Goal: Find specific page/section: Locate a particular part of the current website

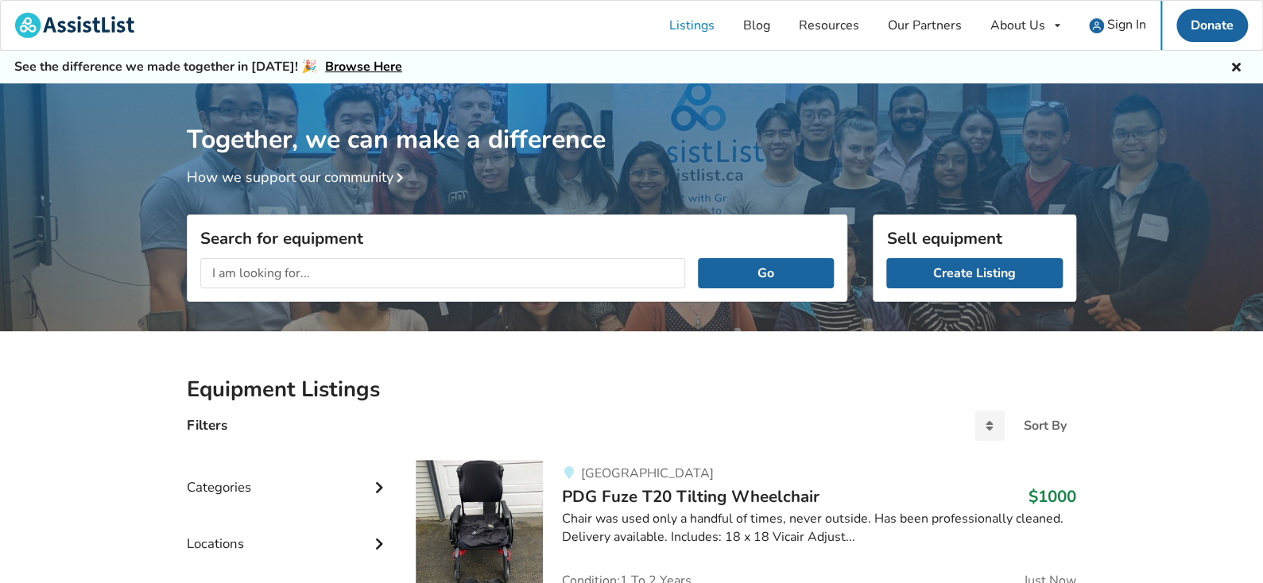
click at [1117, 29] on span "Sign In" at bounding box center [1126, 24] width 39 height 17
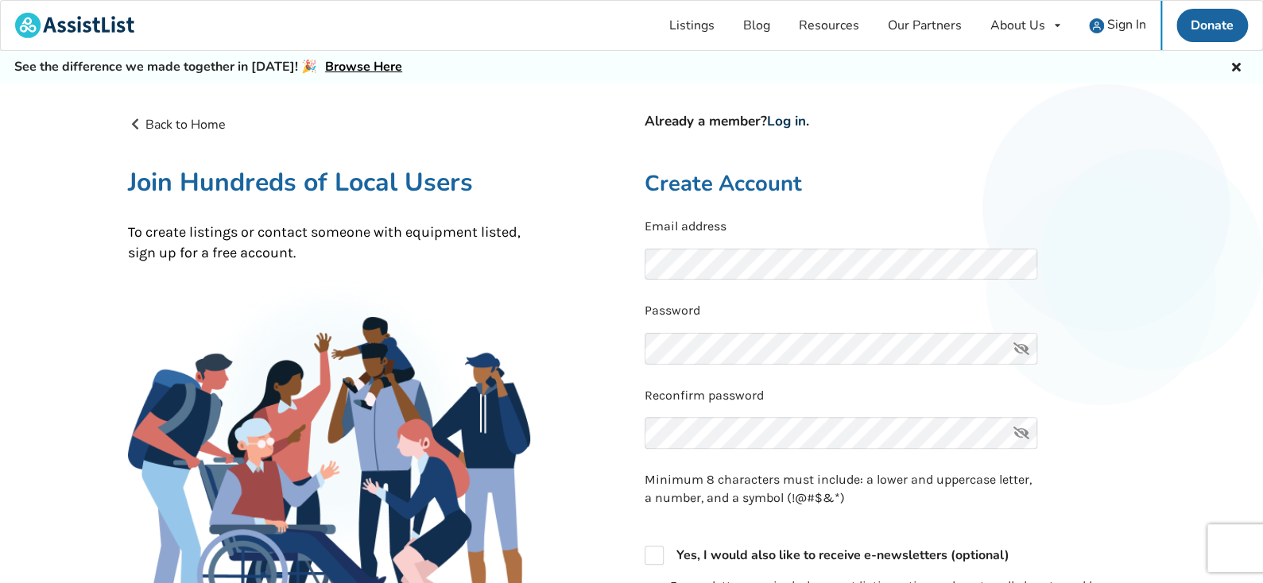
click at [792, 118] on link "Log in" at bounding box center [786, 121] width 39 height 18
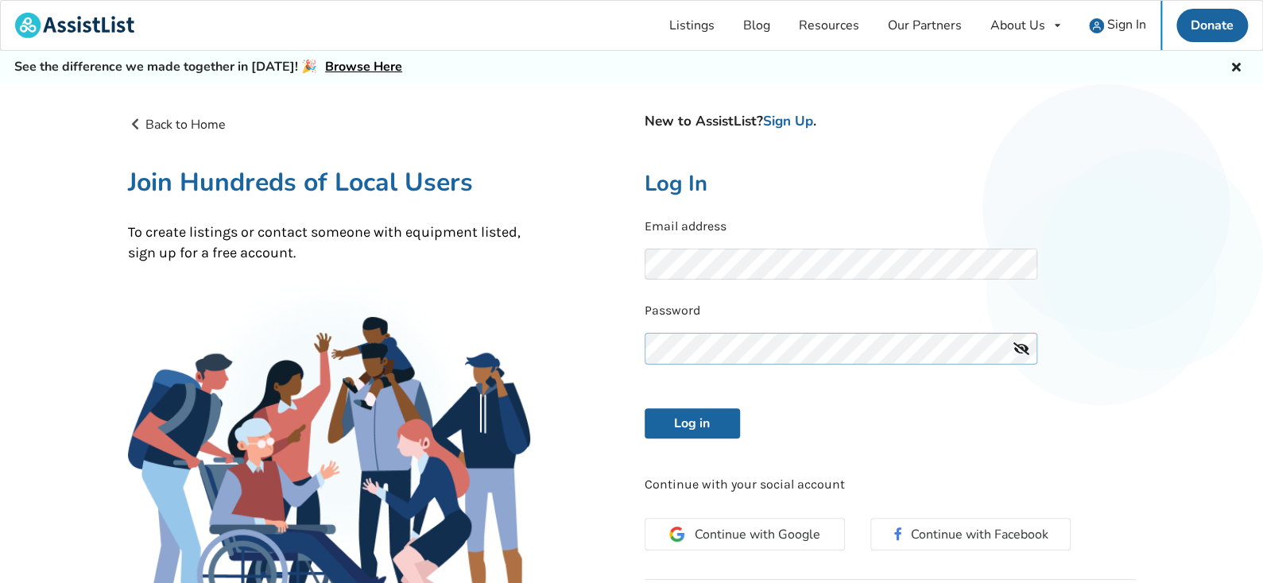
click at [644, 408] on button "Log in" at bounding box center [691, 423] width 95 height 30
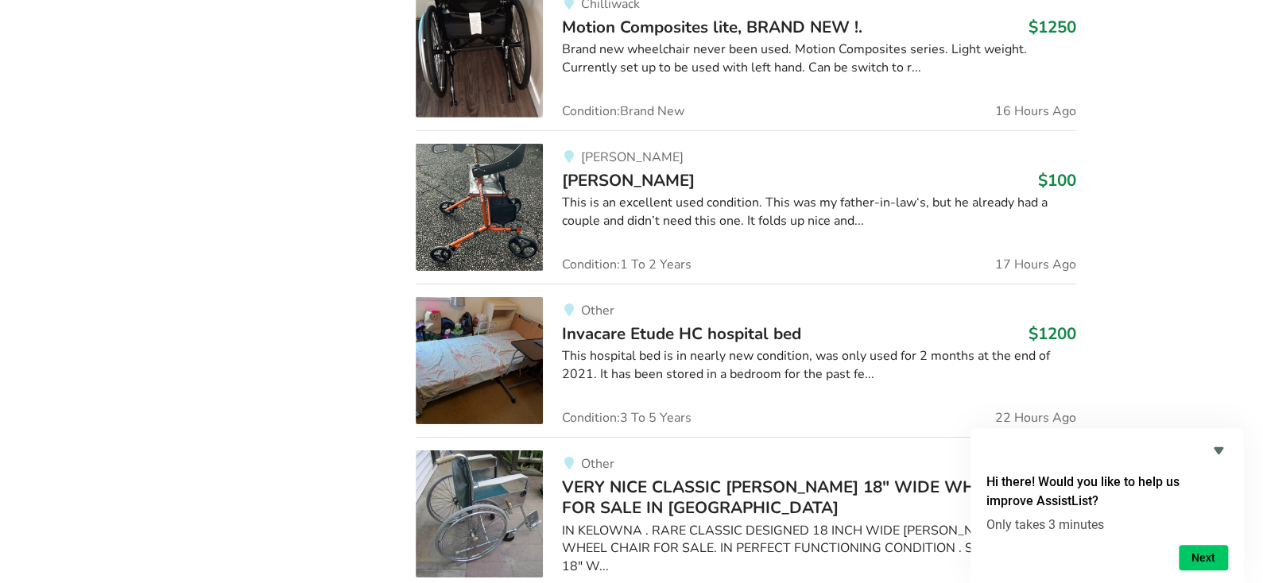
scroll to position [2621, 0]
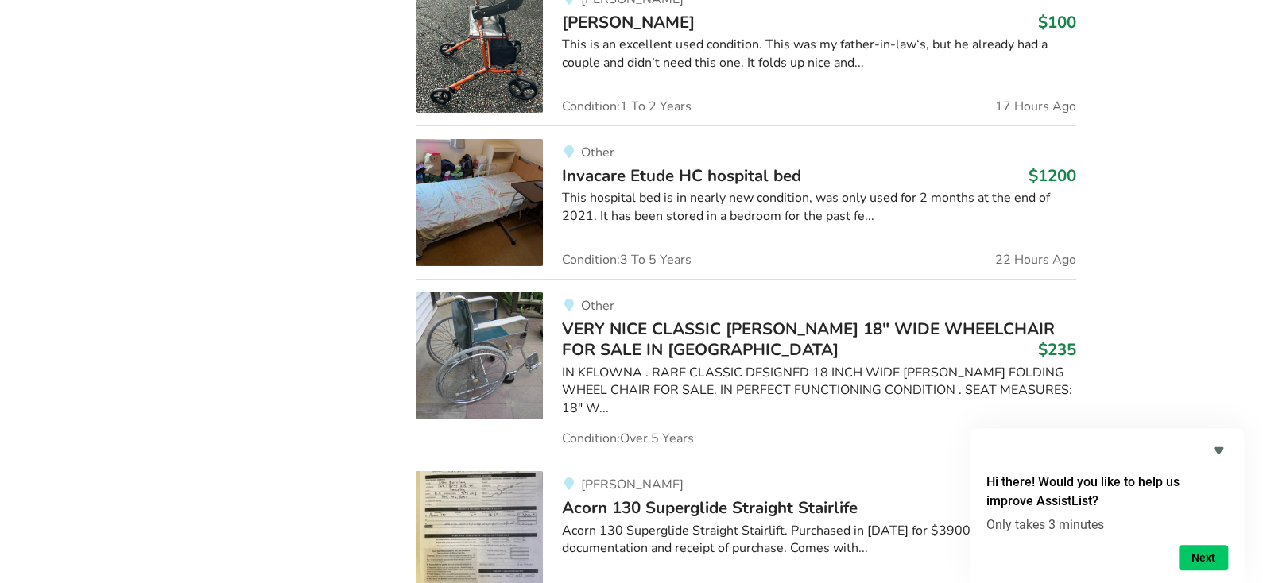
click at [1220, 441] on icon "Hide survey" at bounding box center [1218, 450] width 19 height 19
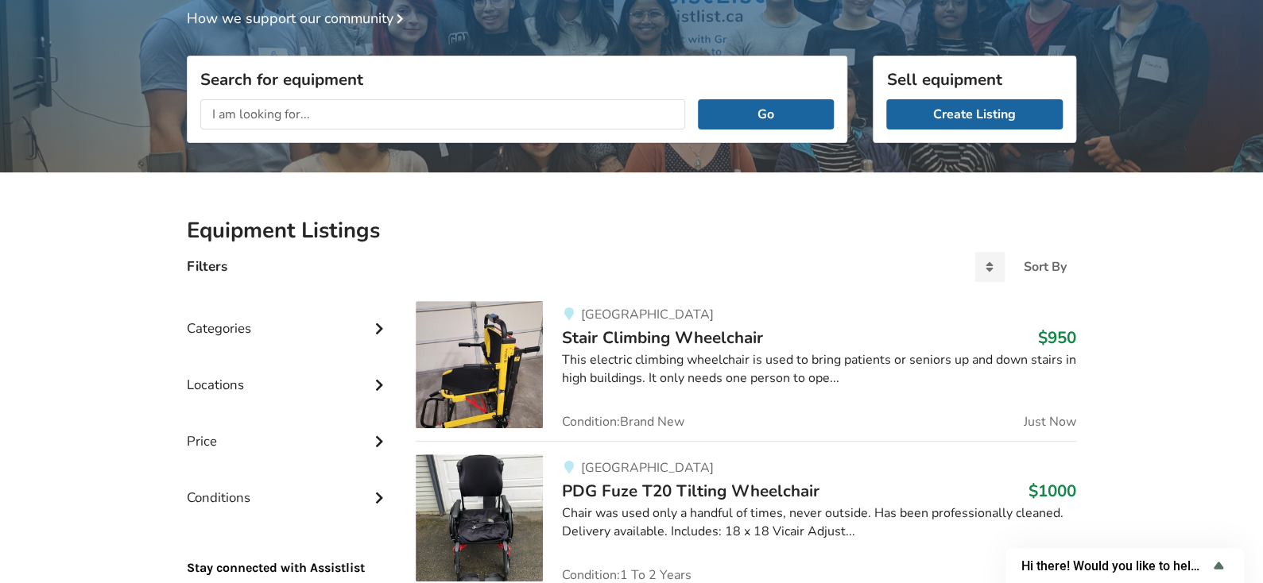
scroll to position [79, 0]
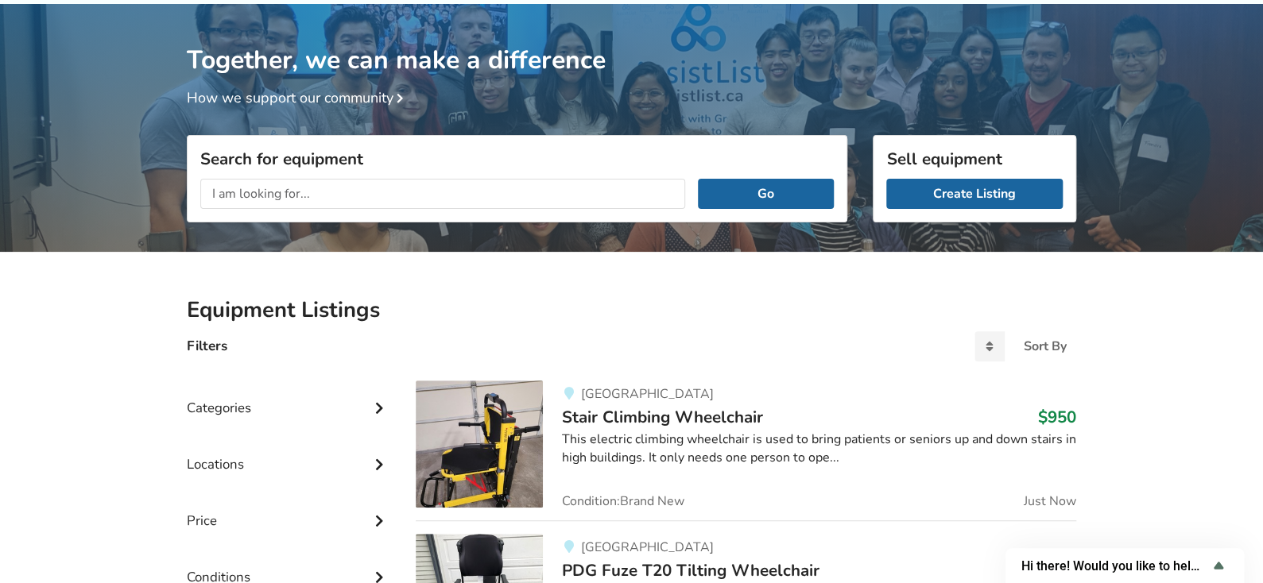
click at [650, 453] on div "This electric climbing wheelchair is used to bring patients or seniors up and d…" at bounding box center [819, 449] width 514 height 37
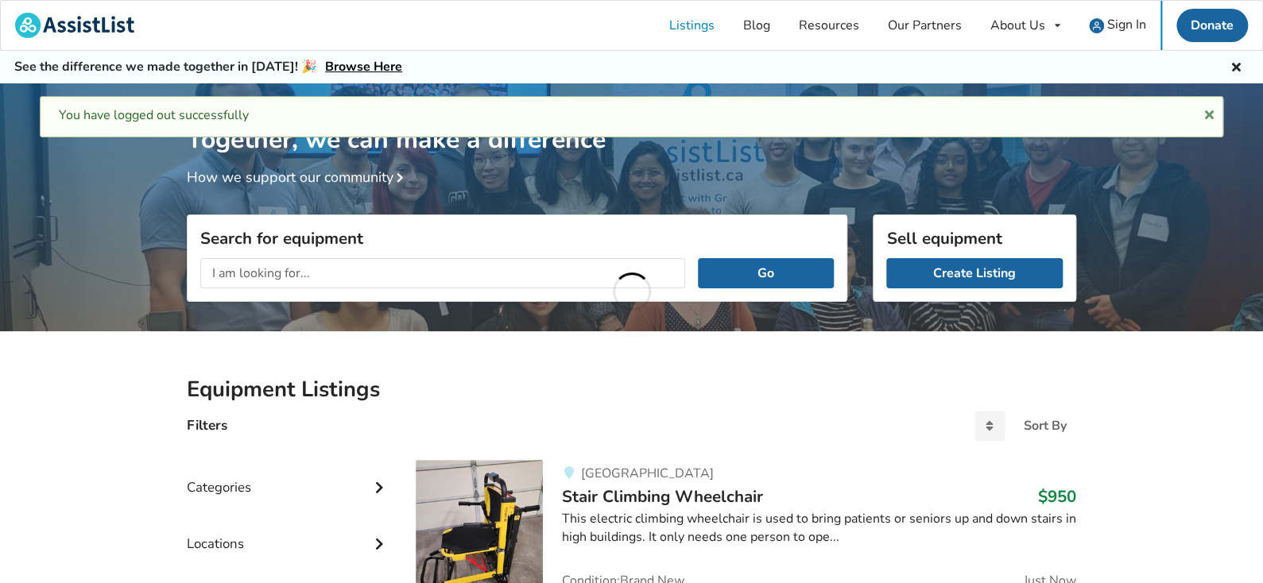
scroll to position [79, 0]
